Goal: Information Seeking & Learning: Find specific page/section

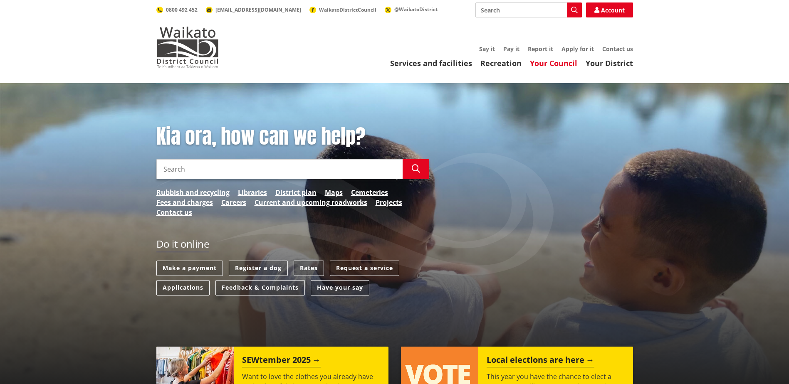
click at [566, 63] on link "Your Council" at bounding box center [553, 63] width 47 height 10
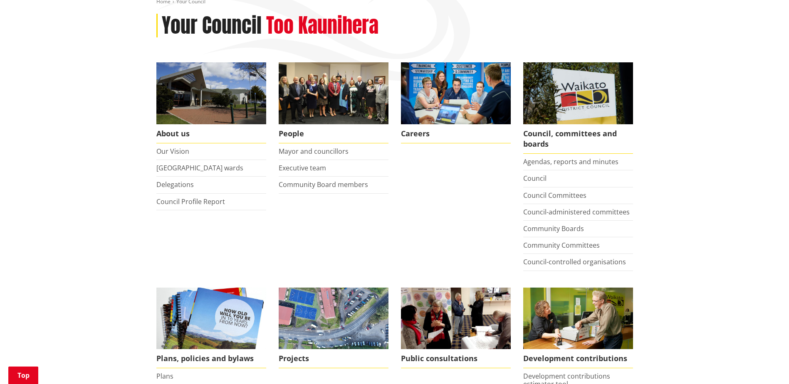
scroll to position [83, 0]
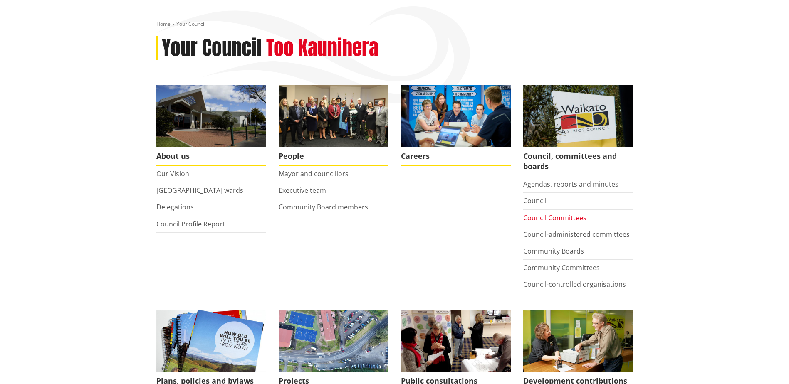
click at [571, 219] on link "Council Committees" at bounding box center [554, 217] width 63 height 9
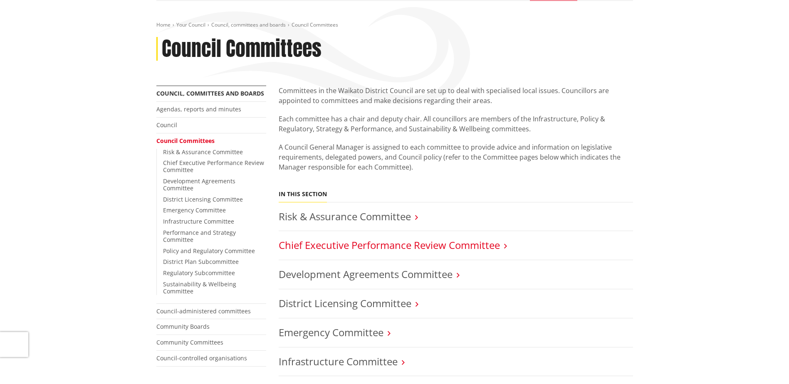
scroll to position [83, 0]
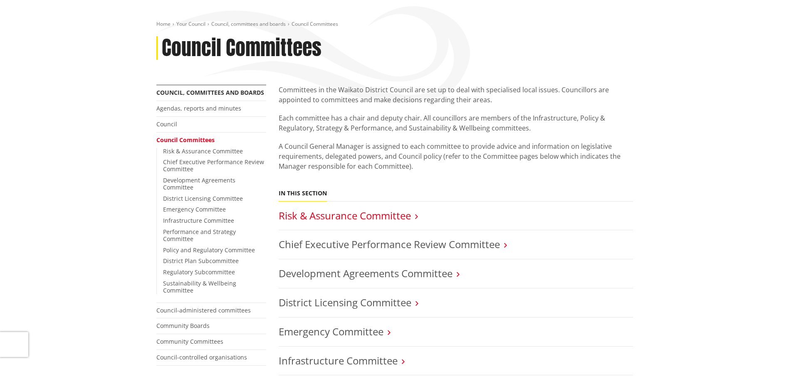
click at [411, 216] on link "Risk & Assurance Committee" at bounding box center [345, 216] width 132 height 14
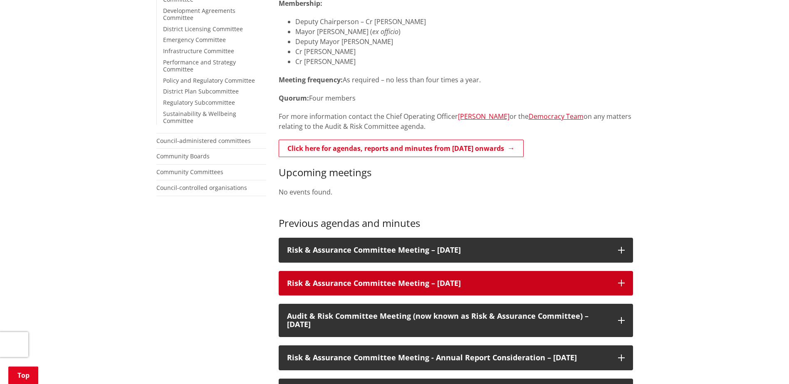
scroll to position [333, 0]
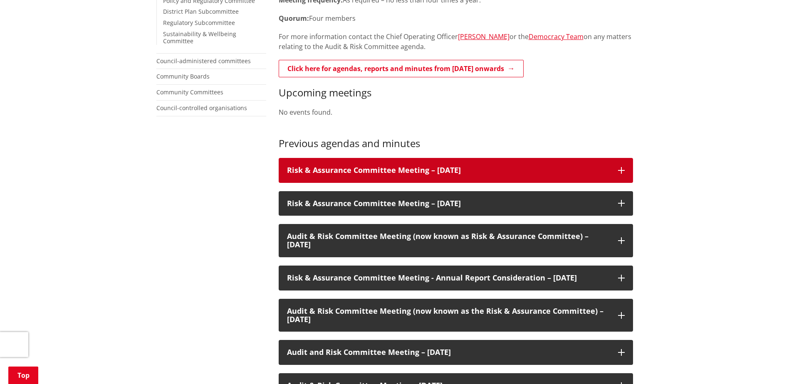
click at [576, 168] on h3 "Risk & Assurance Committee Meeting – 11 June 2024" at bounding box center [448, 170] width 323 height 8
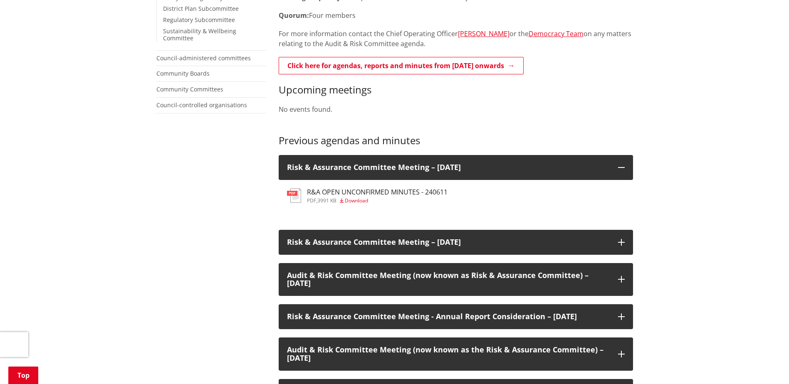
scroll to position [125, 0]
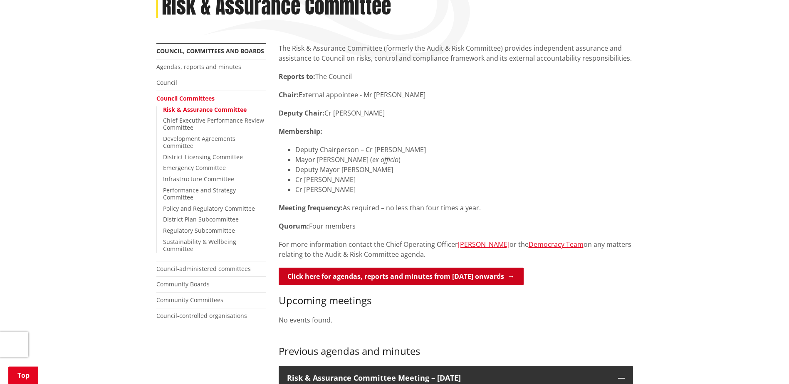
click at [401, 279] on link "Click here for agendas, reports and minutes from May 2024 onwards" at bounding box center [401, 276] width 245 height 17
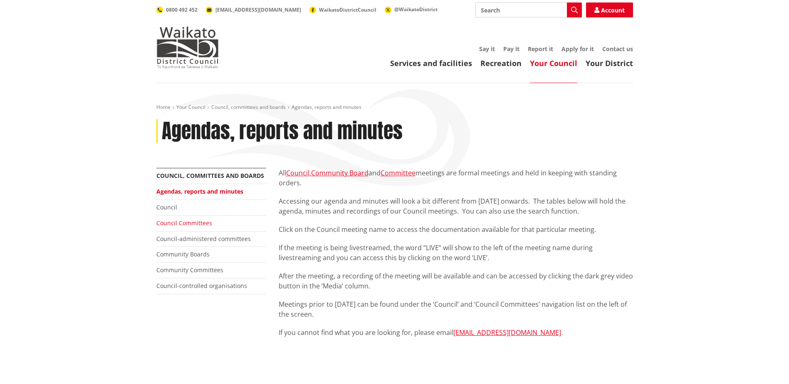
click at [159, 223] on link "Council Committees" at bounding box center [184, 223] width 56 height 8
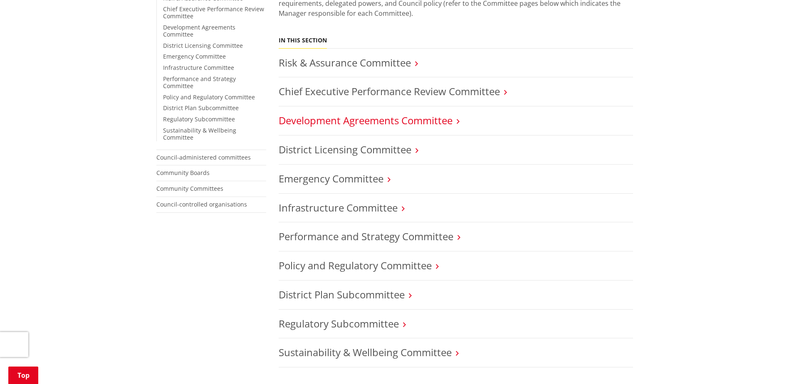
scroll to position [250, 0]
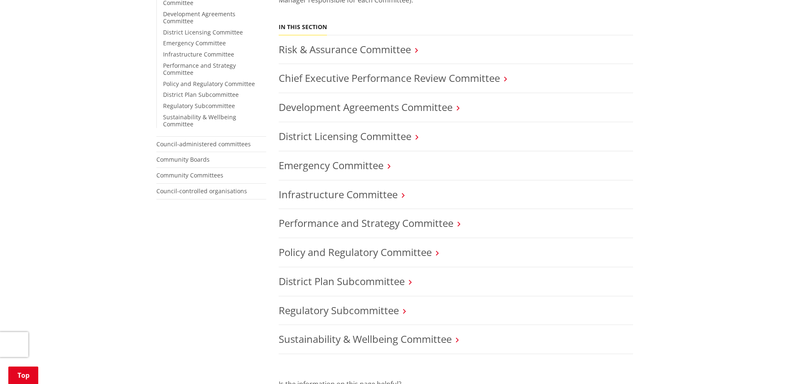
click at [417, 52] on icon at bounding box center [416, 50] width 3 height 7
click at [417, 49] on icon at bounding box center [416, 50] width 3 height 7
click at [404, 49] on link "Risk & Assurance Committee" at bounding box center [345, 49] width 132 height 14
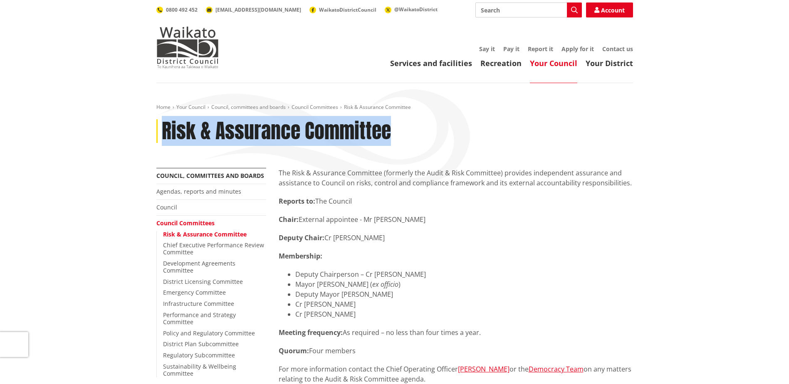
drag, startPoint x: 167, startPoint y: 133, endPoint x: 389, endPoint y: 133, distance: 222.6
click at [389, 133] on h1 "Risk & Assurance Committee" at bounding box center [276, 131] width 229 height 24
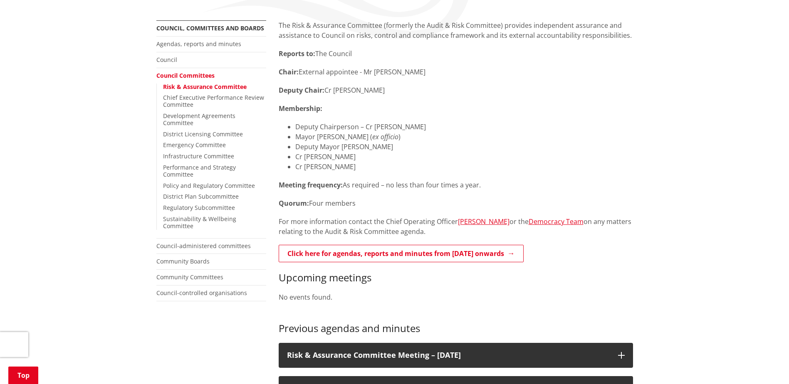
scroll to position [166, 0]
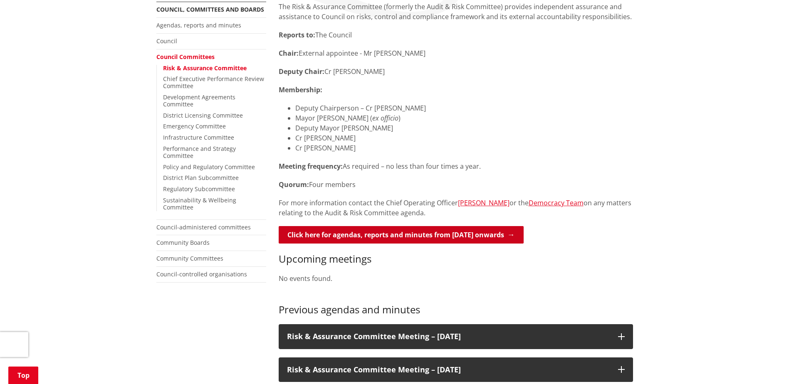
click at [402, 231] on link "Click here for agendas, reports and minutes from May 2024 onwards" at bounding box center [401, 234] width 245 height 17
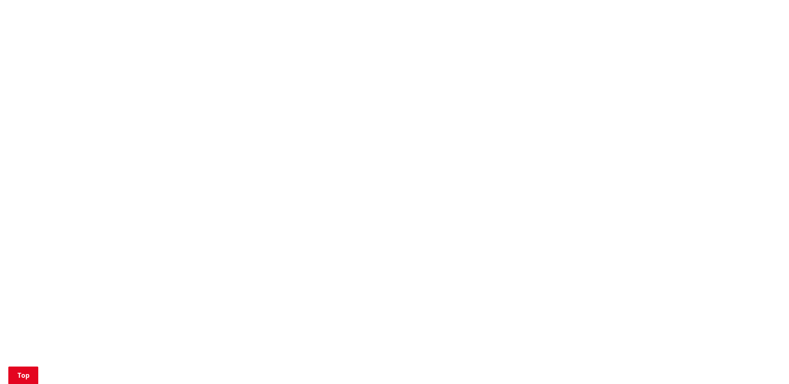
scroll to position [374, 0]
